Goal: Information Seeking & Learning: Learn about a topic

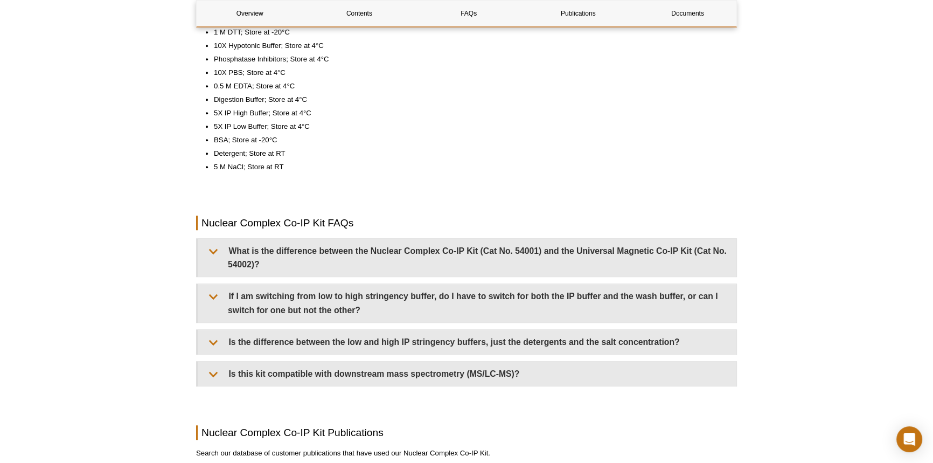
scroll to position [870, 0]
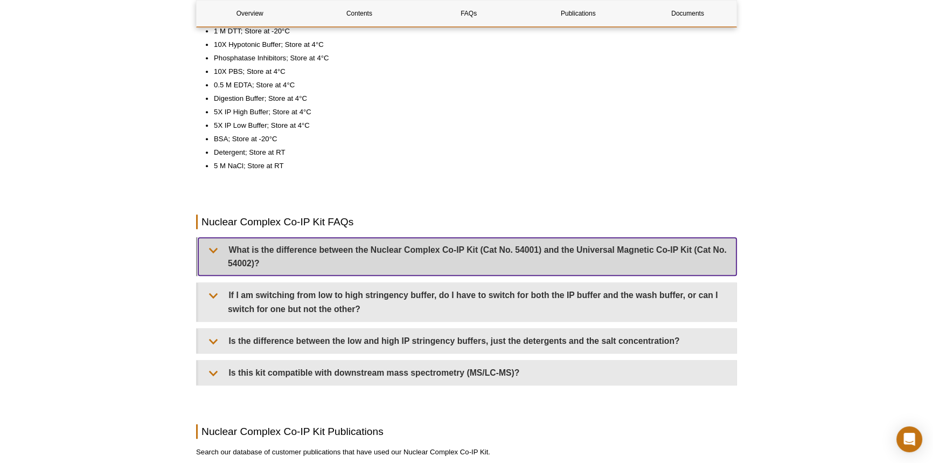
click at [348, 247] on summary "What is the difference between the Nuclear Complex Co-IP Kit (Cat No. 54001) an…" at bounding box center [467, 257] width 538 height 38
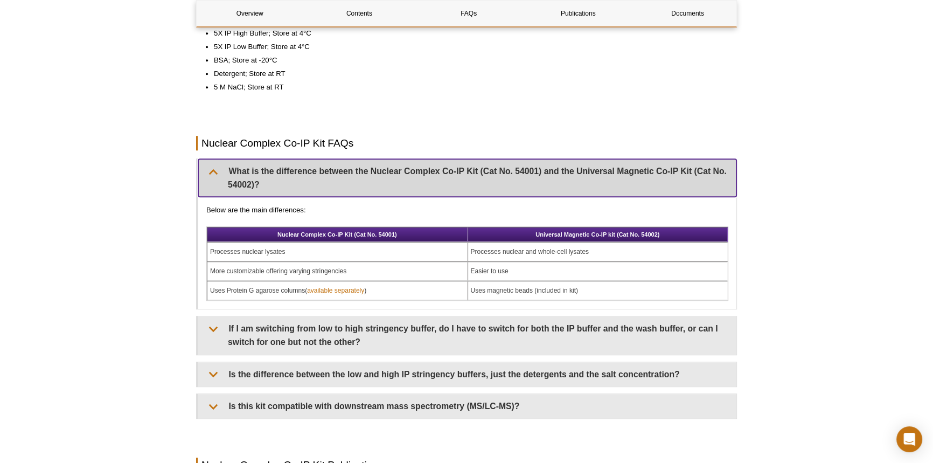
scroll to position [968, 0]
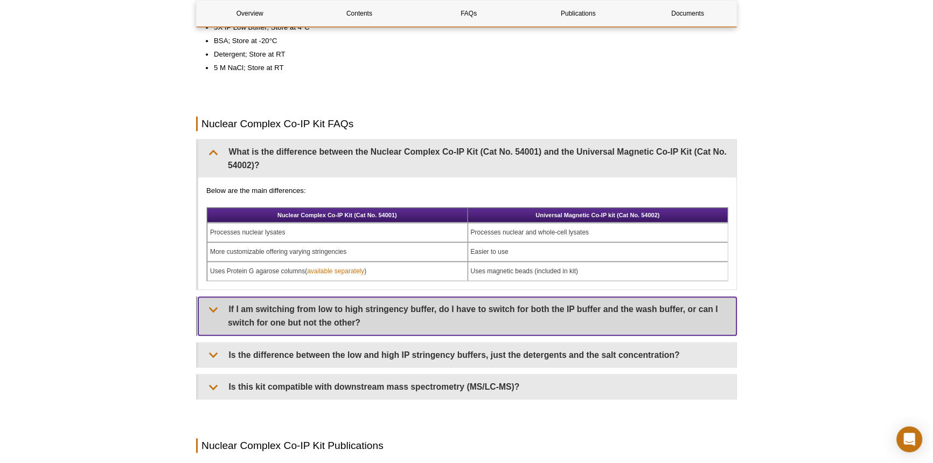
click at [417, 323] on summary "If I am switching from low to high stringency buffer, do I have to switch for b…" at bounding box center [467, 316] width 538 height 38
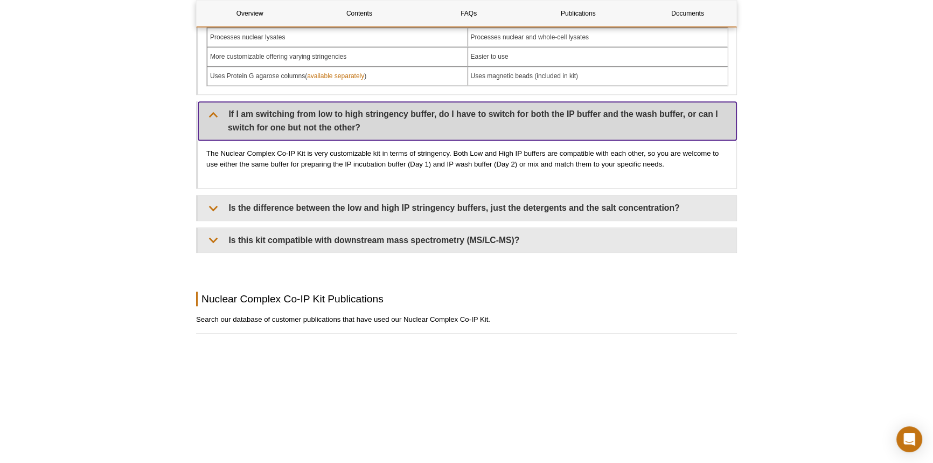
scroll to position [1164, 0]
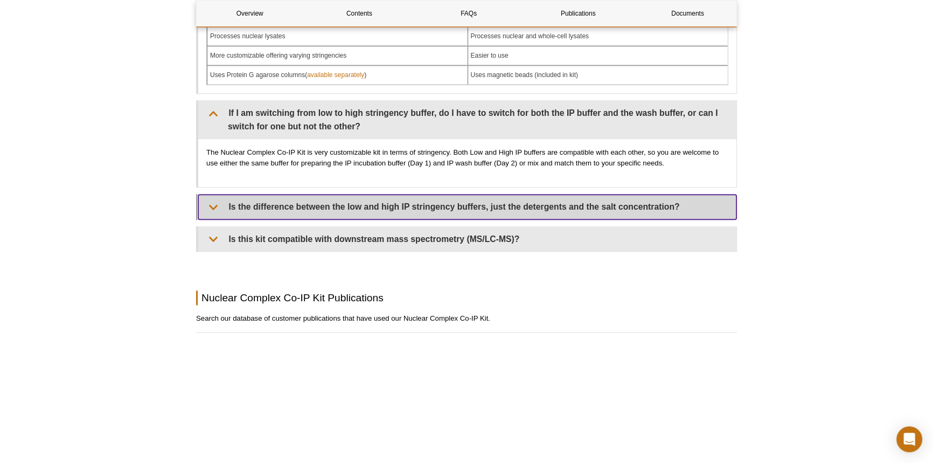
click at [434, 213] on summary "Is the difference between the low and high IP stringency buffers, just the dete…" at bounding box center [467, 207] width 538 height 24
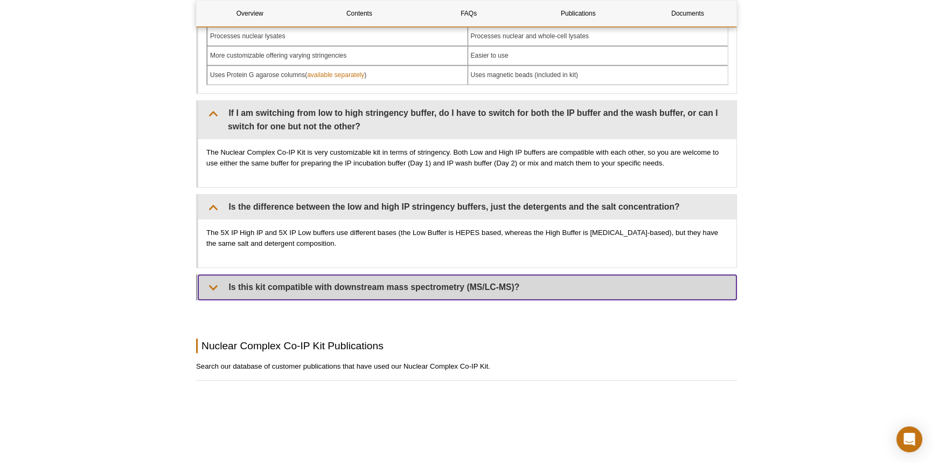
click at [463, 287] on summary "Is this kit compatible with downstream mass spectrometry (MS/LC-MS)?" at bounding box center [467, 287] width 538 height 24
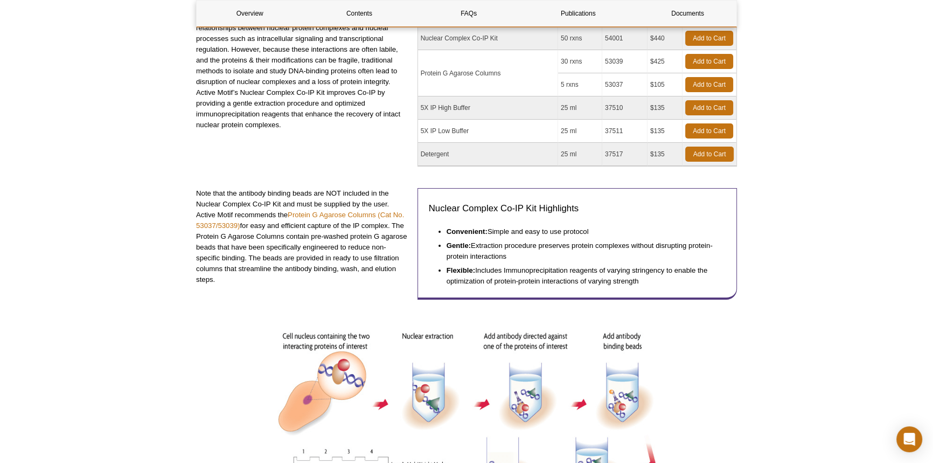
scroll to position [0, 0]
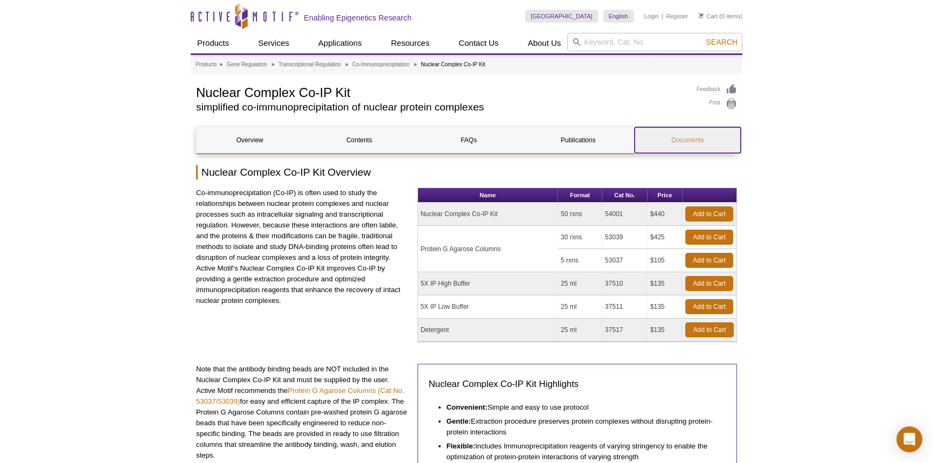
click at [680, 137] on link "Documents" at bounding box center [688, 140] width 106 height 26
click at [457, 210] on td "Nuclear Complex Co-IP Kit" at bounding box center [488, 214] width 140 height 23
drag, startPoint x: 623, startPoint y: 212, endPoint x: 600, endPoint y: 210, distance: 23.2
click at [600, 210] on tr "Nuclear Complex Co-IP Kit 50 rxns 54001 $440 Add to Cart" at bounding box center [577, 214] width 318 height 23
copy tr "54001"
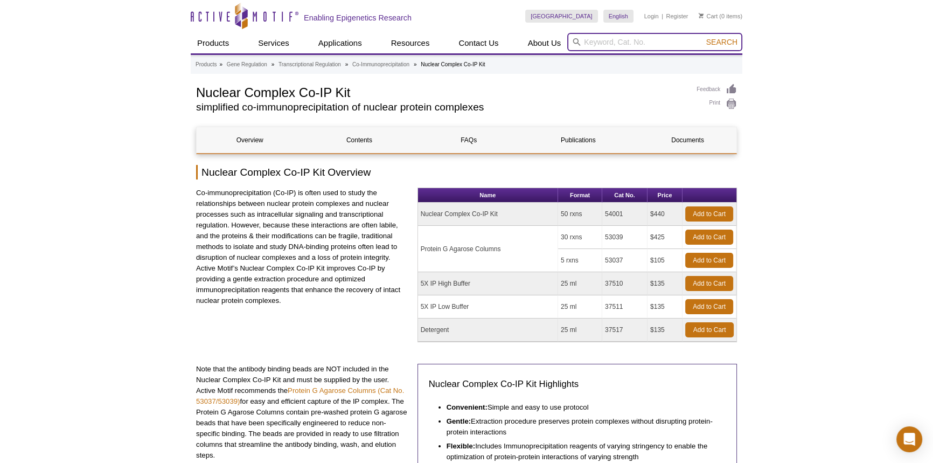
click at [623, 40] on input "search" at bounding box center [654, 42] width 175 height 18
paste input "54001"
type input "54001"
click at [703, 37] on button "Search" at bounding box center [722, 42] width 38 height 10
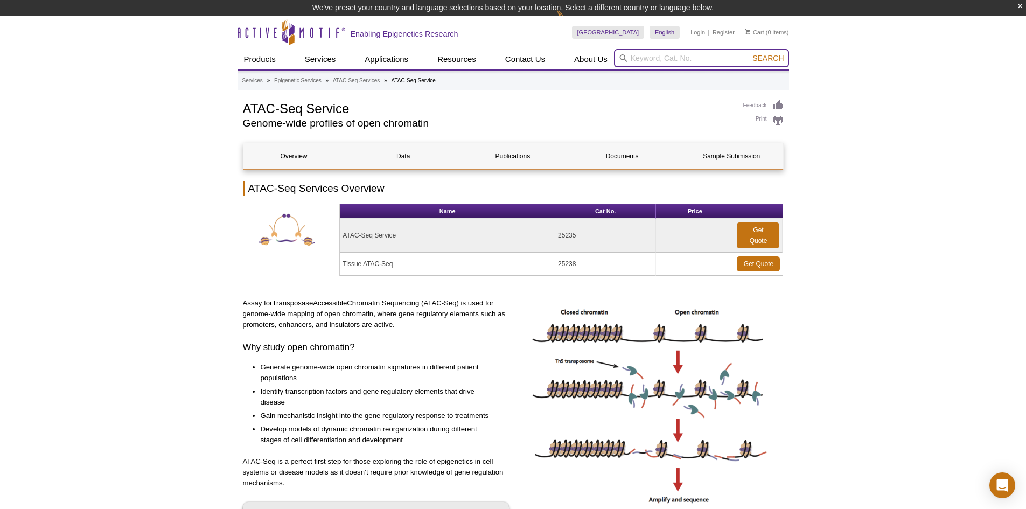
click at [633, 57] on input "search" at bounding box center [701, 58] width 175 height 18
type input "54001"
click at [749, 53] on button "Search" at bounding box center [768, 58] width 38 height 10
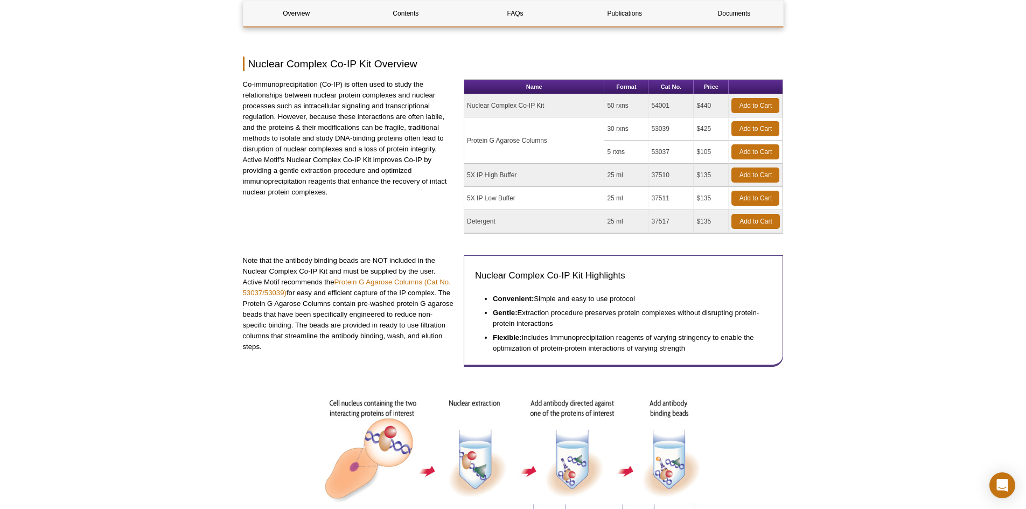
scroll to position [216, 0]
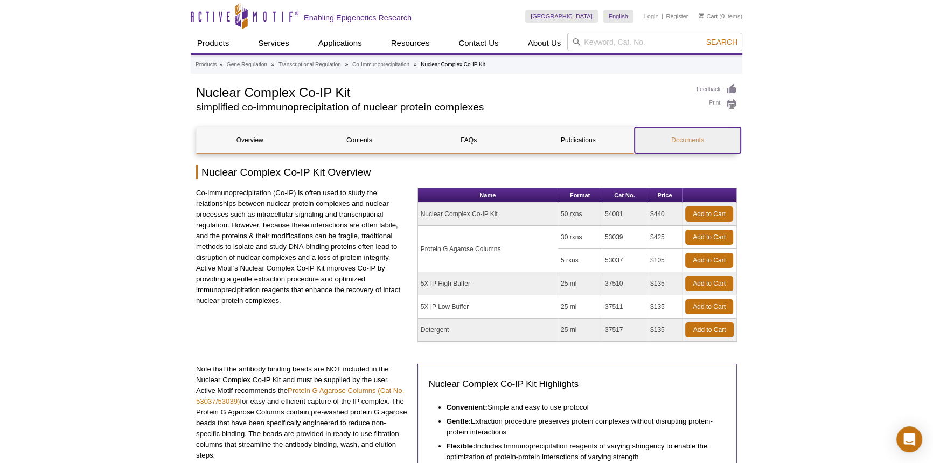
click at [684, 145] on link "Documents" at bounding box center [688, 140] width 106 height 26
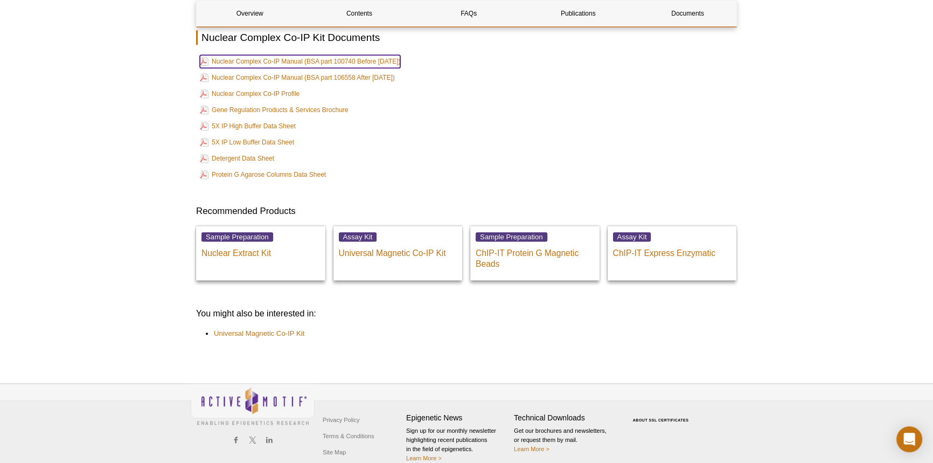
scroll to position [1419, 0]
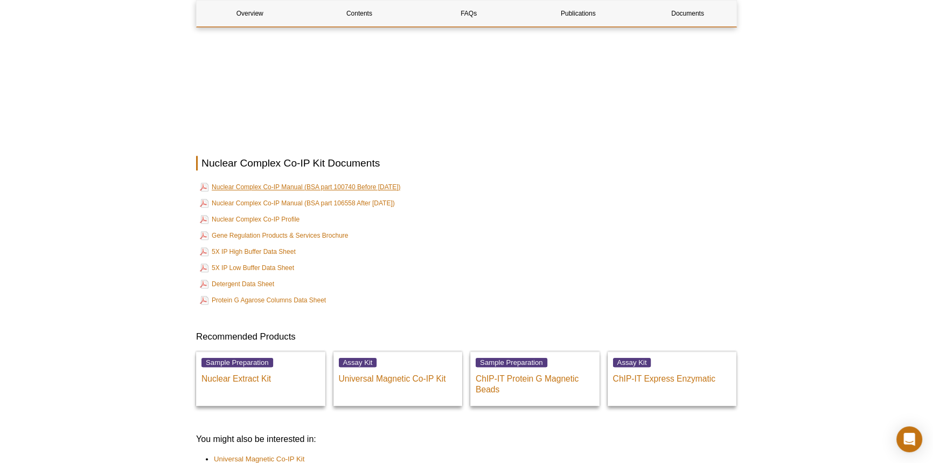
drag, startPoint x: 420, startPoint y: 191, endPoint x: 213, endPoint y: 188, distance: 206.9
click at [213, 188] on td "Nuclear Complex Co-IP Manual (BSA part 100740 Before [DATE])" at bounding box center [466, 186] width 539 height 15
copy link "Nuclear Complex Co-IP Manual (BSA part 100740 Before [DATE])"
click at [417, 242] on td "Gene Regulation Products & Services Brochure" at bounding box center [466, 235] width 539 height 15
click at [607, 249] on td "5X IP High Buffer Data Sheet" at bounding box center [466, 251] width 539 height 15
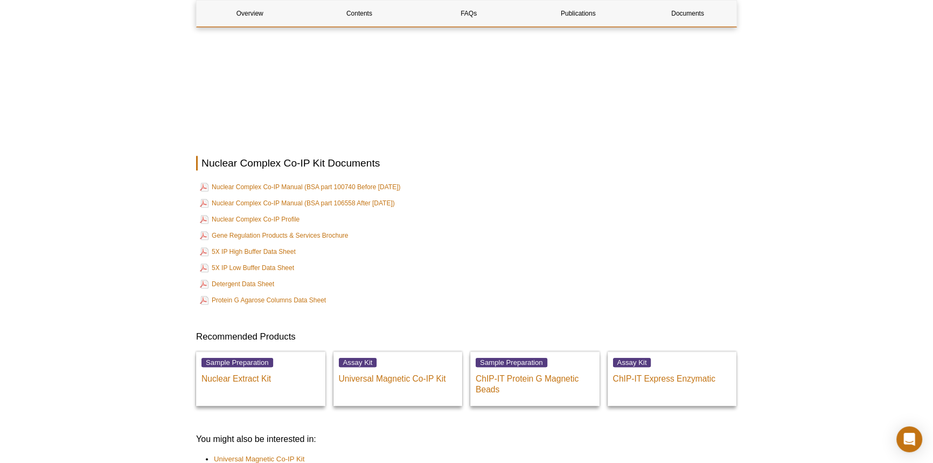
click at [466, 284] on td "Detergent Data Sheet" at bounding box center [466, 283] width 539 height 15
click at [501, 304] on td "Protein G Agarose Columns Data Sheet" at bounding box center [466, 300] width 539 height 15
drag, startPoint x: 518, startPoint y: 308, endPoint x: 442, endPoint y: 264, distance: 88.3
click at [518, 308] on td "Protein G Agarose Columns Data Sheet" at bounding box center [466, 300] width 539 height 15
drag, startPoint x: 362, startPoint y: 203, endPoint x: 350, endPoint y: 264, distance: 62.0
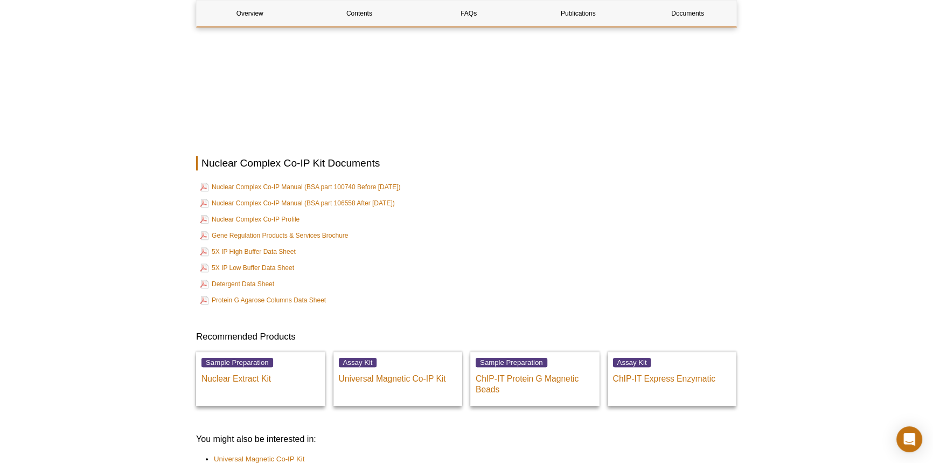
click at [353, 269] on td "5X IP Low Buffer Data Sheet" at bounding box center [466, 267] width 539 height 15
drag, startPoint x: 402, startPoint y: 207, endPoint x: 207, endPoint y: 204, distance: 195.6
click at [207, 204] on td "Nuclear Complex Co-IP Manual (BSA part 106558 After [DATE])" at bounding box center [466, 203] width 539 height 15
copy link "Nuclear Complex Co-IP Manual (BSA part 106558 After [DATE])"
click at [272, 189] on link "Nuclear Complex Co-IP Manual (BSA part 100740 Before [DATE])" at bounding box center [300, 186] width 200 height 13
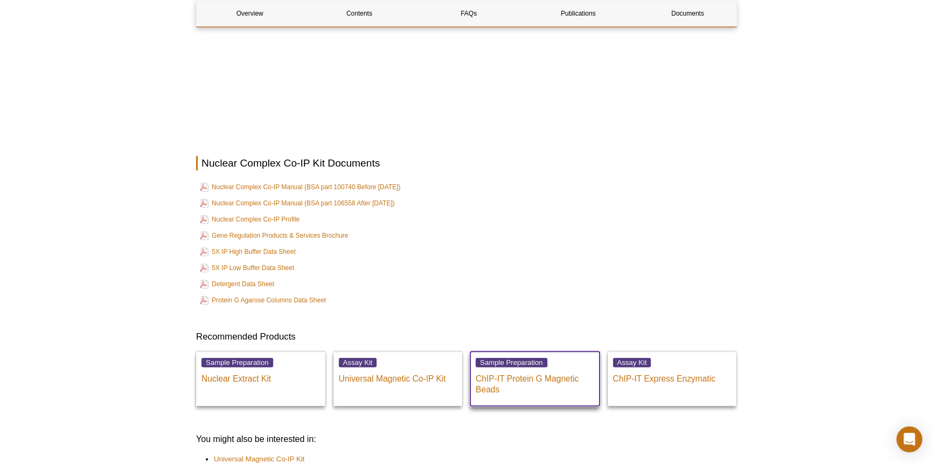
click at [596, 357] on div "Sample Preparation ChIP-IT Protein G Magnetic Beads" at bounding box center [534, 378] width 129 height 54
click at [447, 268] on td "5X IP Low Buffer Data Sheet" at bounding box center [466, 267] width 539 height 15
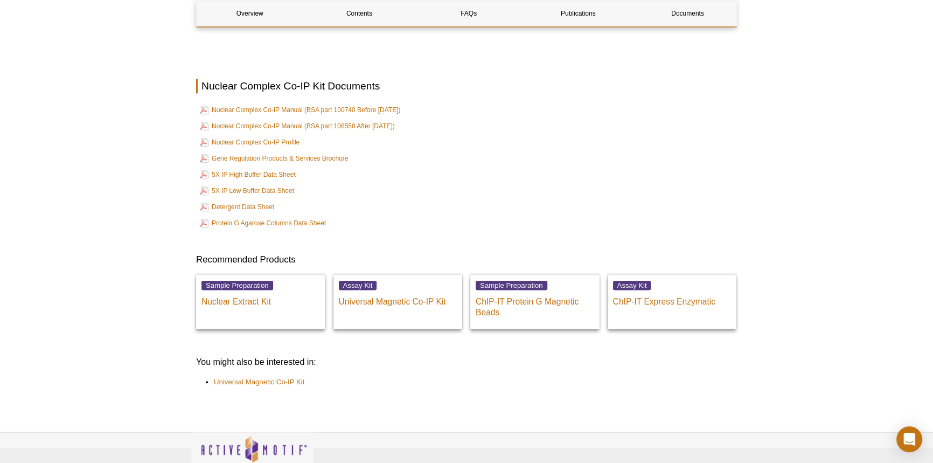
scroll to position [1419, 0]
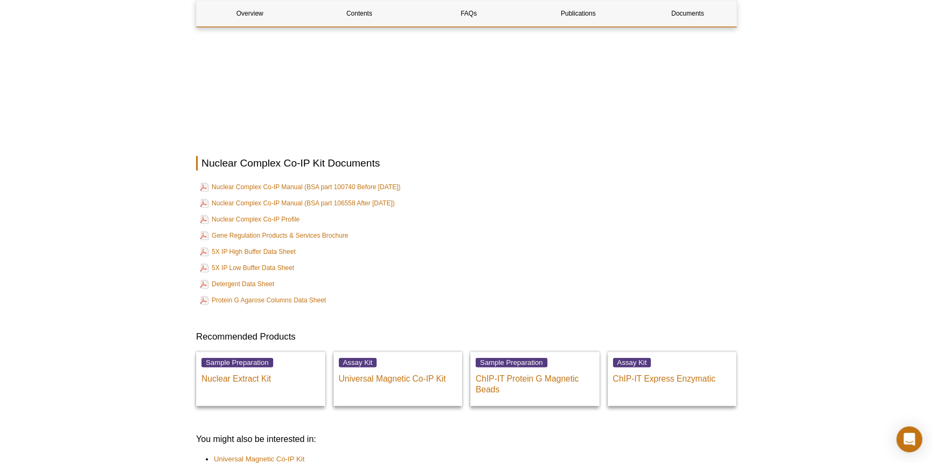
click at [527, 254] on td "5X IP High Buffer Data Sheet" at bounding box center [466, 251] width 539 height 15
drag, startPoint x: 413, startPoint y: 205, endPoint x: 209, endPoint y: 205, distance: 203.7
click at [209, 205] on td "Nuclear Complex Co-IP Manual (BSA part 106558 After [DATE])" at bounding box center [466, 203] width 539 height 15
copy link "Nuclear Complex Co-IP Manual (BSA part 106558 After [DATE])"
drag, startPoint x: 398, startPoint y: 275, endPoint x: 400, endPoint y: 268, distance: 7.0
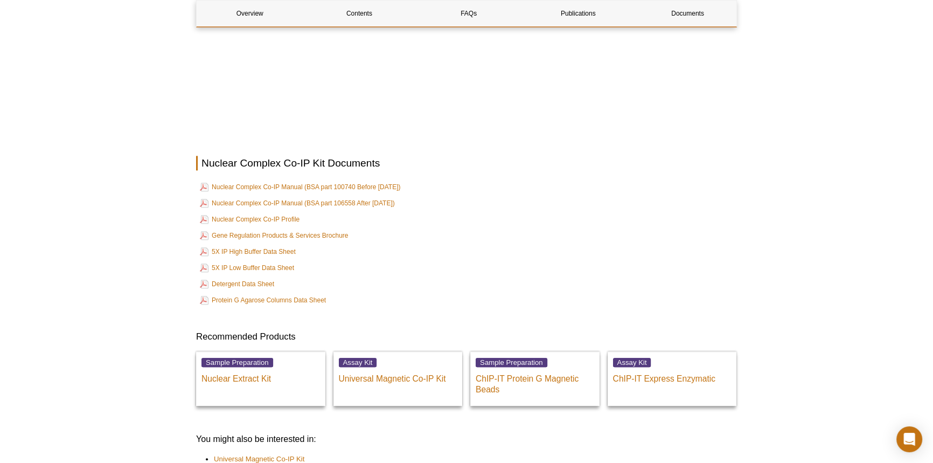
click at [399, 274] on td "5X IP Low Buffer Data Sheet" at bounding box center [466, 267] width 539 height 15
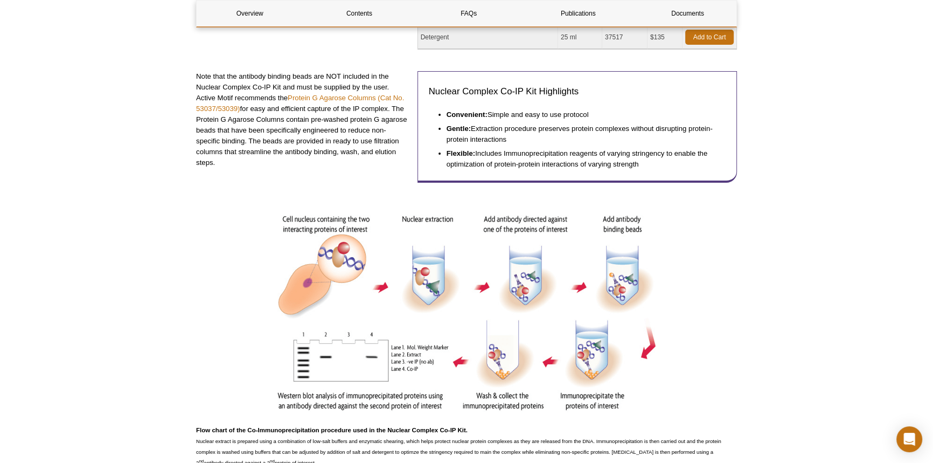
scroll to position [0, 0]
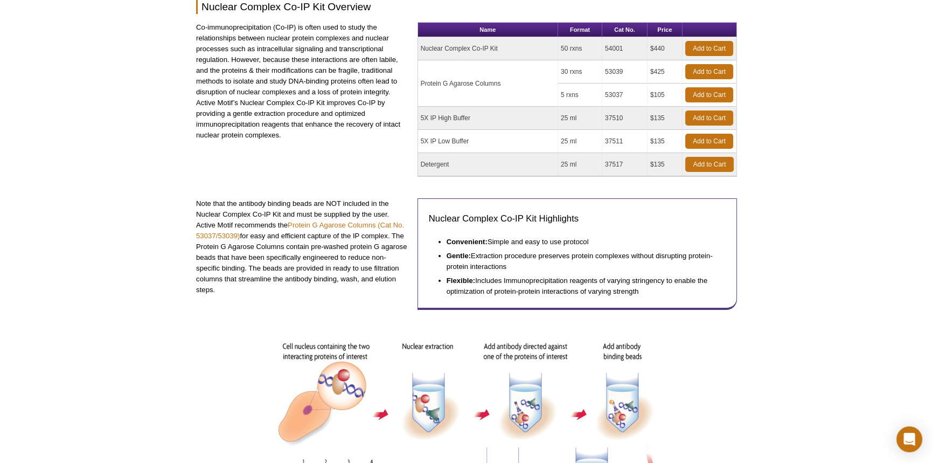
scroll to position [68, 0]
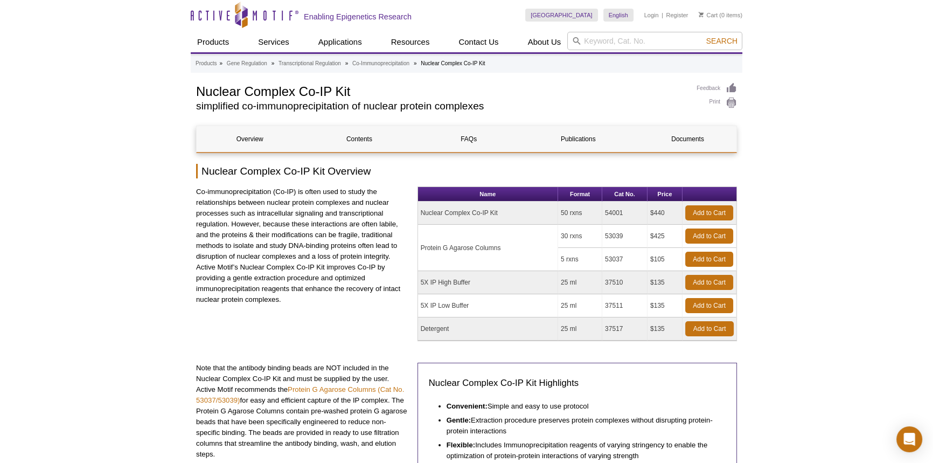
scroll to position [0, 0]
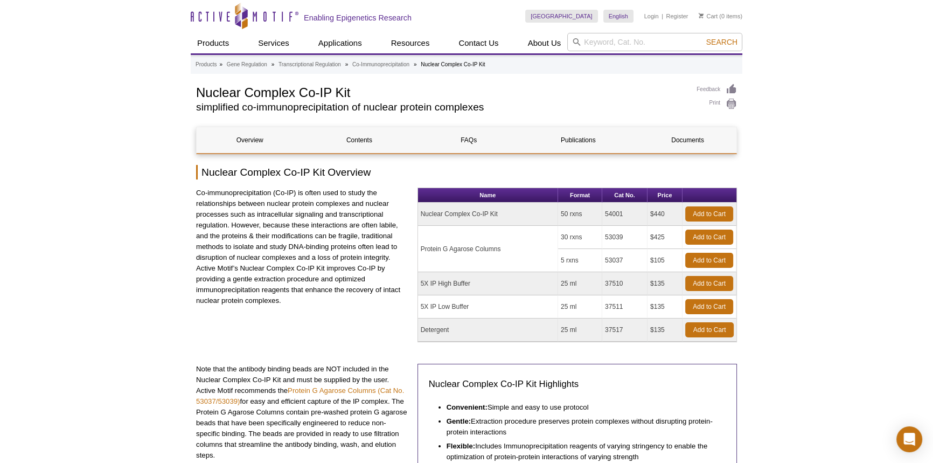
drag, startPoint x: 506, startPoint y: 210, endPoint x: 416, endPoint y: 211, distance: 90.0
click at [416, 211] on div "Co-immunoprecipitation (Co-IP) is often used to study the relationships between…" at bounding box center [466, 265] width 541 height 155
copy div "Name Format Cat No. Price Nuclear Complex Co-IP Kit"
click at [523, 218] on td "Nuclear Complex Co-IP Kit" at bounding box center [488, 214] width 140 height 23
click at [509, 209] on td "Nuclear Complex Co-IP Kit" at bounding box center [488, 214] width 140 height 23
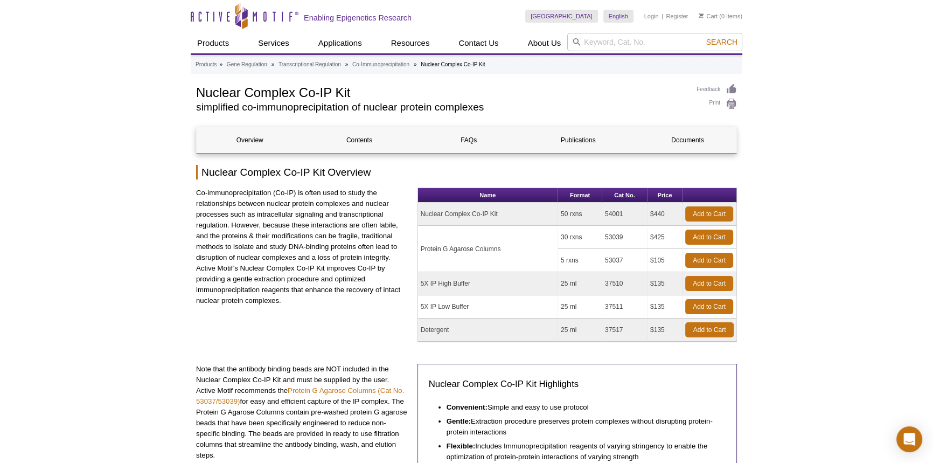
drag, startPoint x: 501, startPoint y: 213, endPoint x: 415, endPoint y: 211, distance: 85.7
click at [415, 211] on div "Co-immunoprecipitation (Co-IP) is often used to study the relationships between…" at bounding box center [466, 265] width 541 height 155
copy div "Name Format Cat No. Price Nuclear Complex Co-IP Kit"
drag, startPoint x: 487, startPoint y: 260, endPoint x: 519, endPoint y: 246, distance: 34.5
click at [488, 260] on td "Protein G Agarose Columns" at bounding box center [488, 249] width 140 height 46
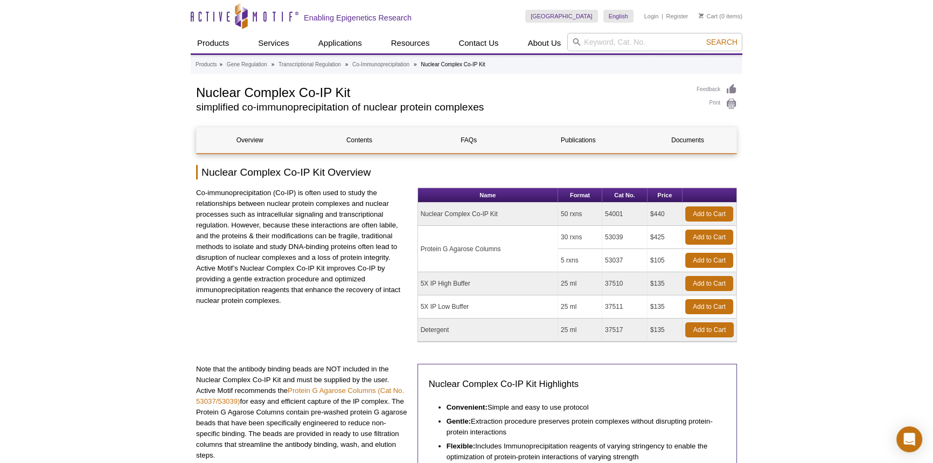
drag, startPoint x: 421, startPoint y: 213, endPoint x: 496, endPoint y: 214, distance: 74.9
click at [496, 214] on td "Nuclear Complex Co-IP Kit" at bounding box center [488, 214] width 140 height 23
drag, startPoint x: 469, startPoint y: 212, endPoint x: 443, endPoint y: 213, distance: 25.9
click at [443, 213] on td "Nuclear Complex Co-IP Kit" at bounding box center [488, 214] width 140 height 23
click at [434, 212] on td "Nuclear Complex Co-IP Kit" at bounding box center [488, 214] width 140 height 23
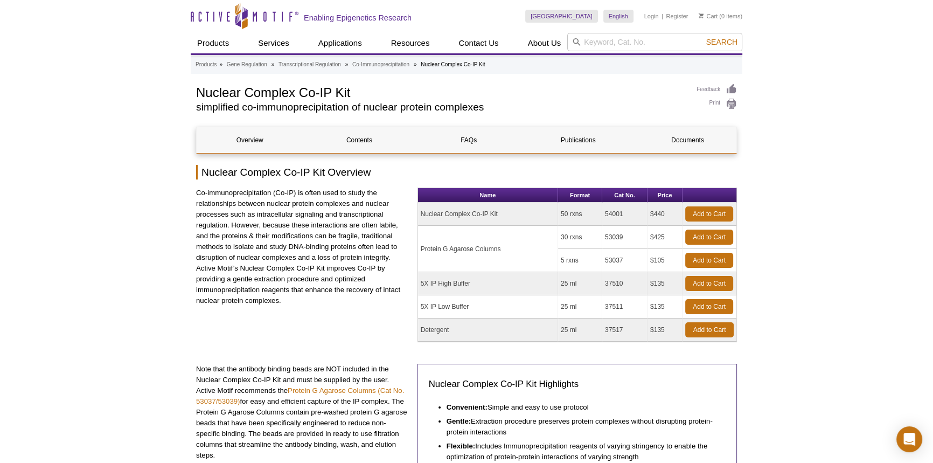
drag, startPoint x: 420, startPoint y: 212, endPoint x: 499, endPoint y: 213, distance: 79.2
click at [499, 213] on td "Nuclear Complex Co-IP Kit" at bounding box center [488, 214] width 140 height 23
copy td "Nuclear Complex Co-IP Kit"
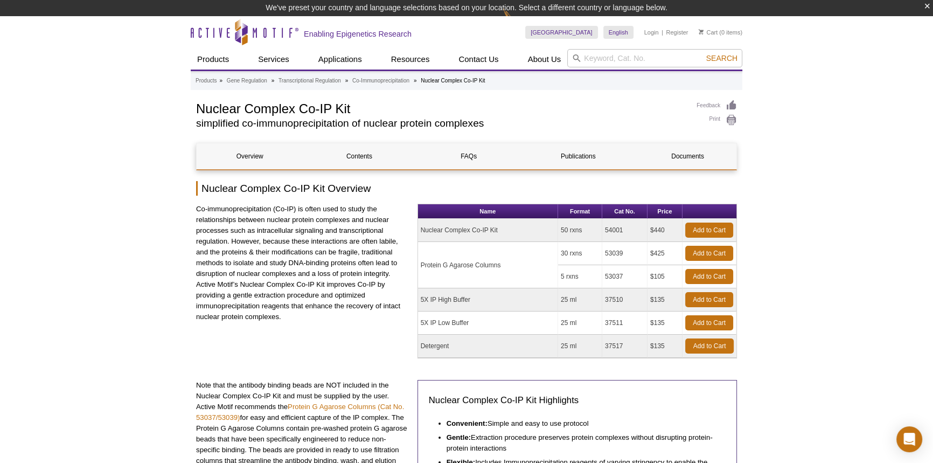
drag, startPoint x: 120, startPoint y: 0, endPoint x: 71, endPoint y: 75, distance: 90.0
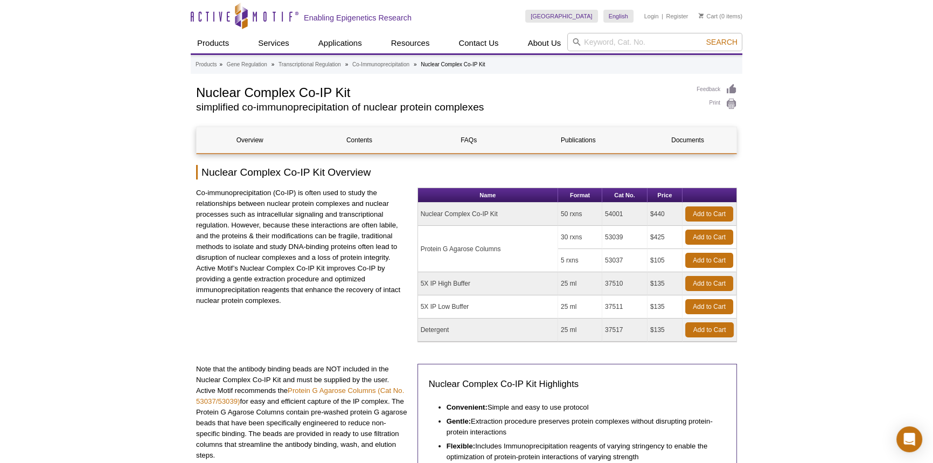
drag, startPoint x: 625, startPoint y: 213, endPoint x: 603, endPoint y: 213, distance: 21.6
click at [599, 214] on tr "Nuclear Complex Co-IP Kit 50 rxns 54001 $440 Add to Cart" at bounding box center [577, 214] width 318 height 23
copy tr "54001"
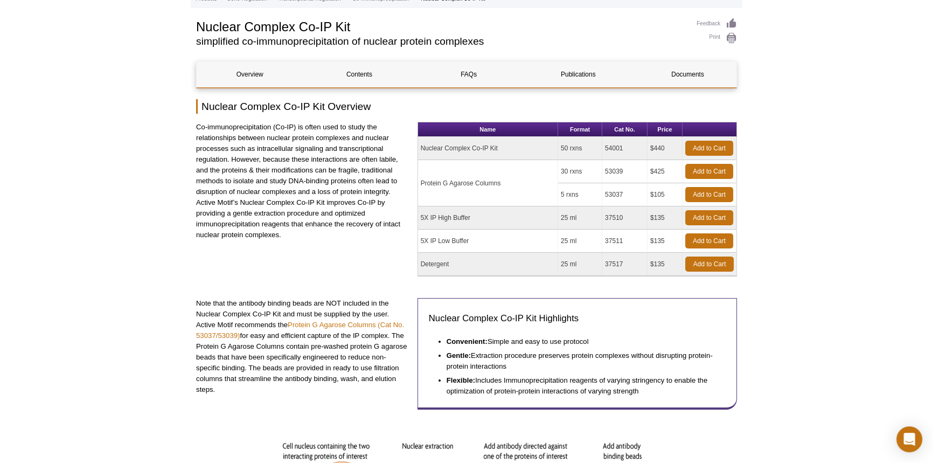
scroll to position [48, 0]
